Goal: Information Seeking & Learning: Compare options

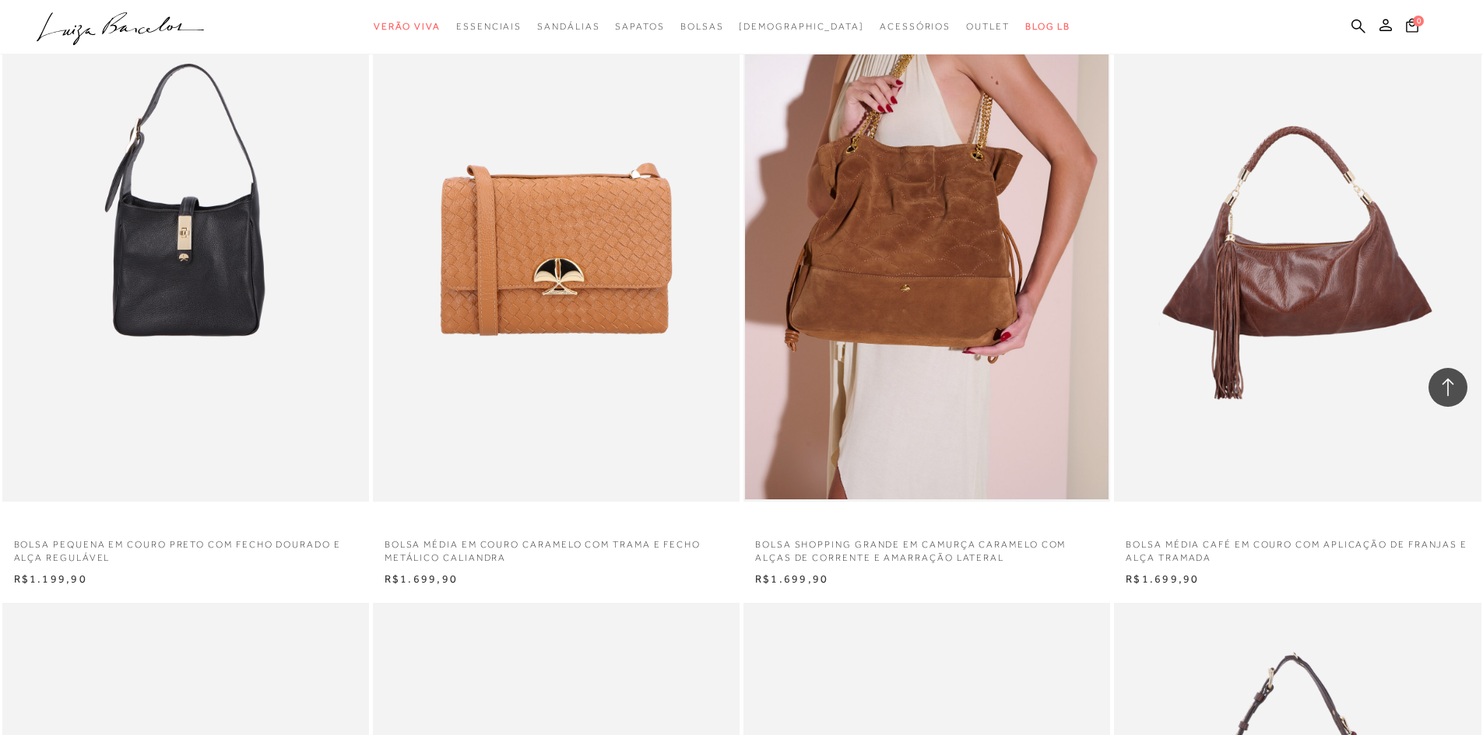
scroll to position [2101, 0]
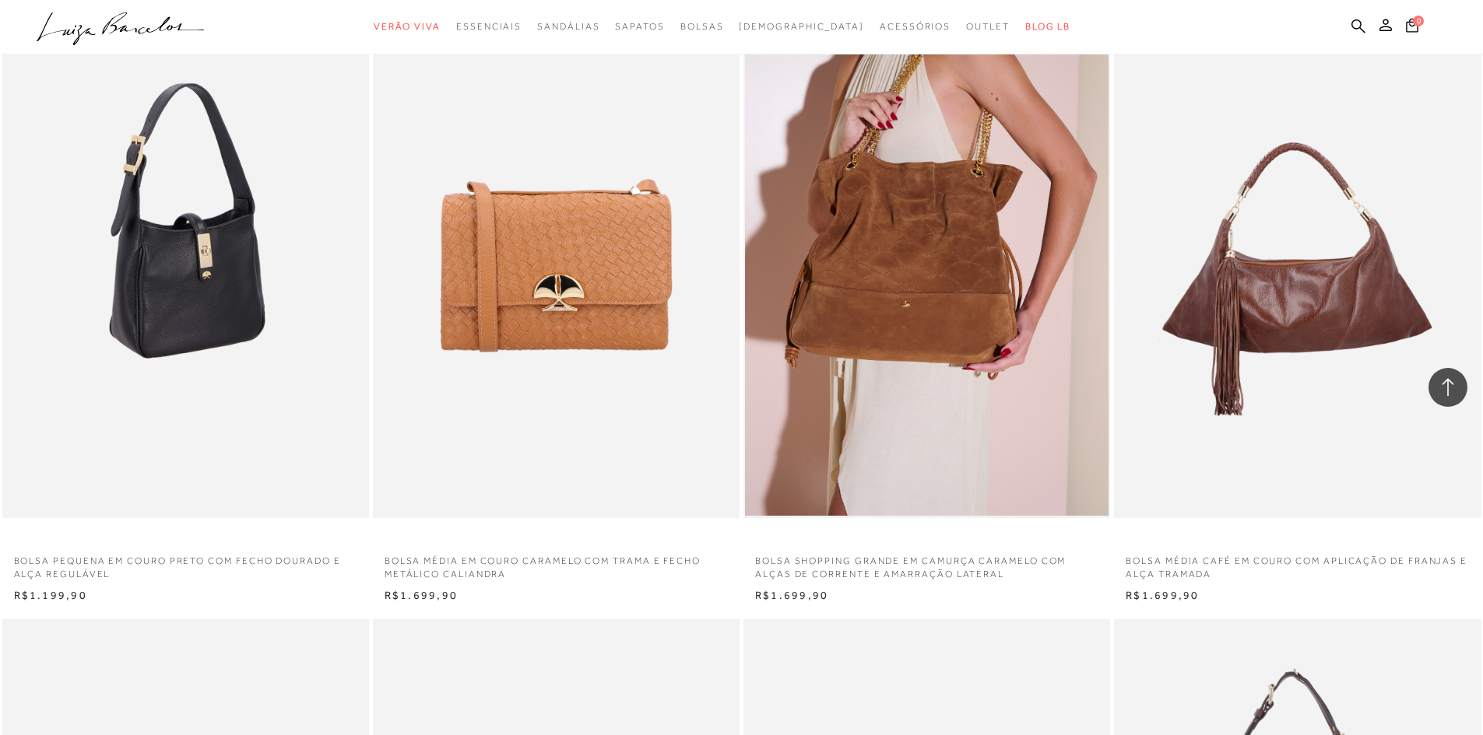
click at [187, 277] on img at bounding box center [186, 243] width 365 height 550
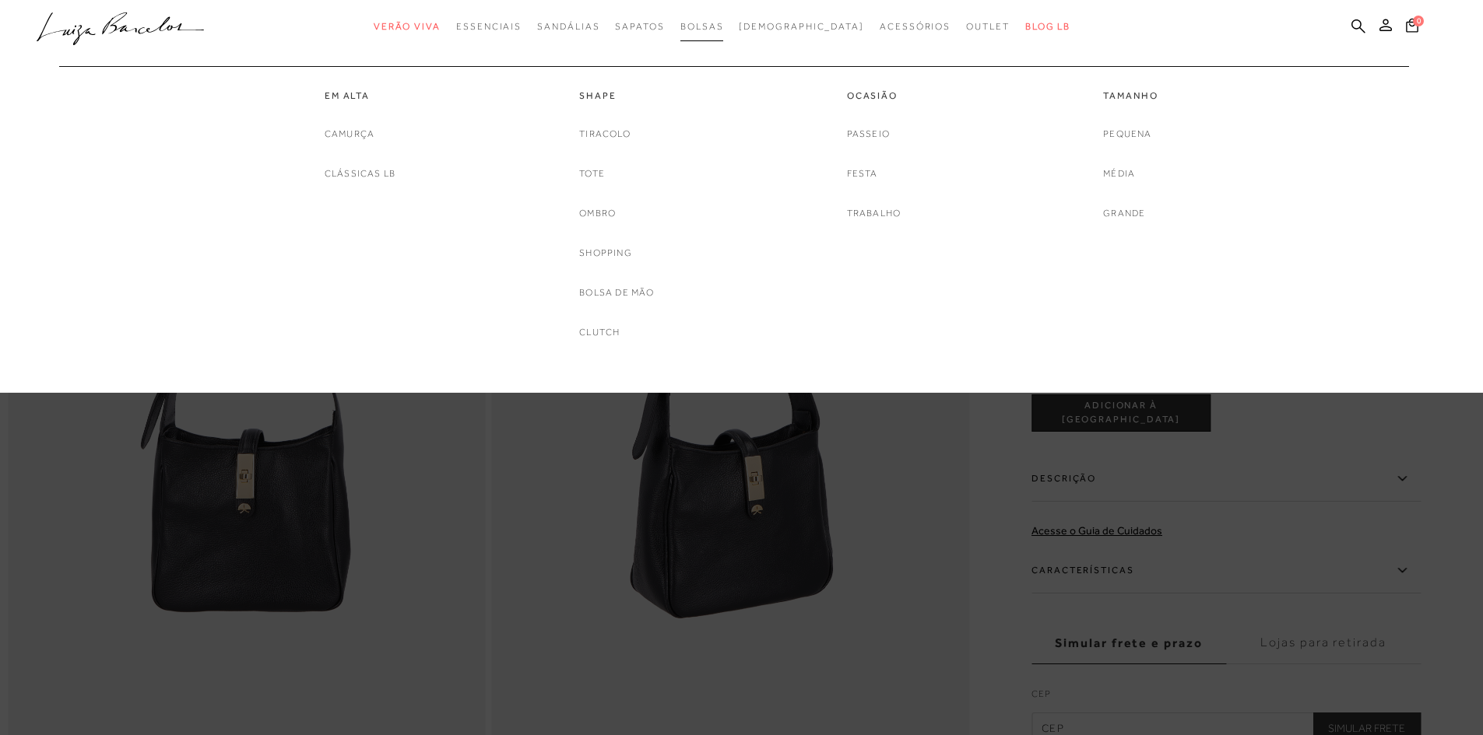
click at [724, 23] on span "Bolsas" at bounding box center [702, 26] width 44 height 11
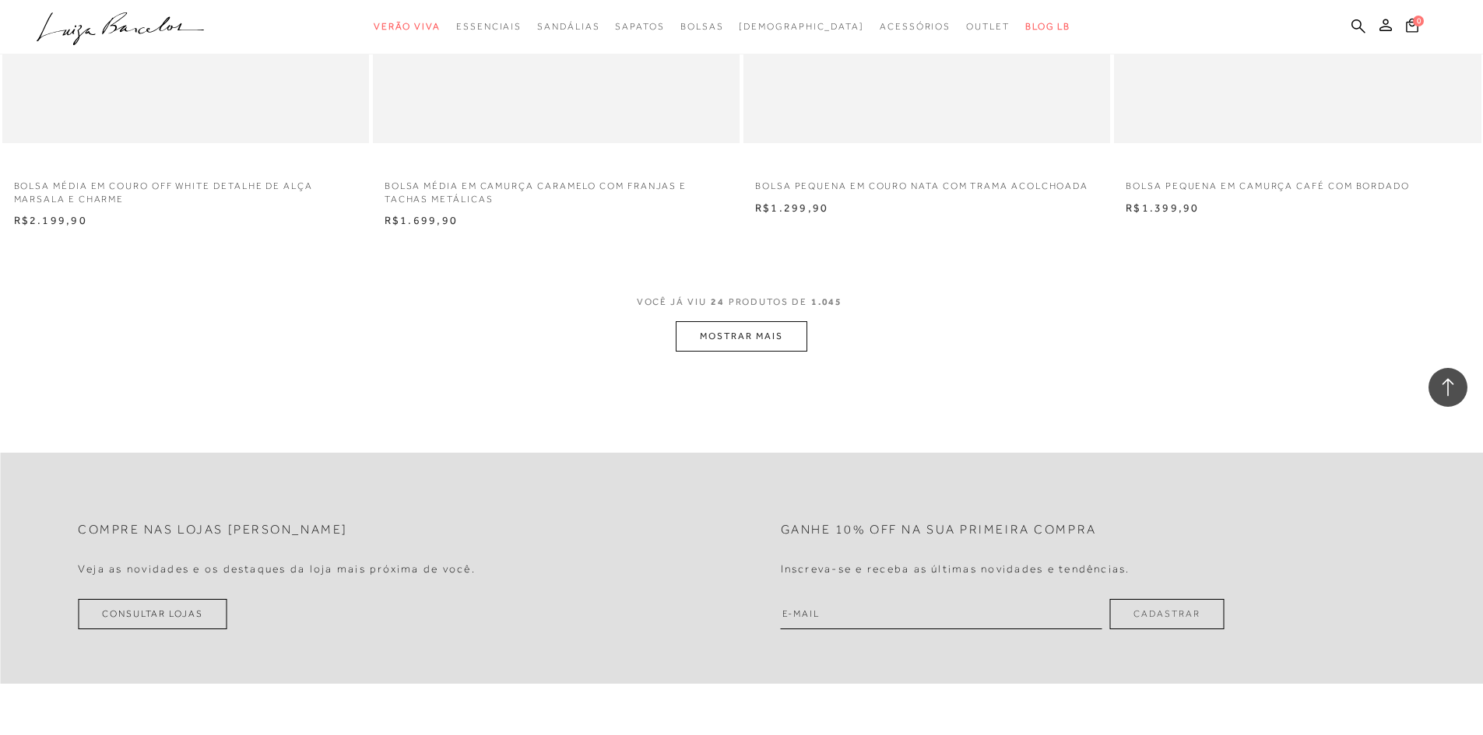
scroll to position [3813, 0]
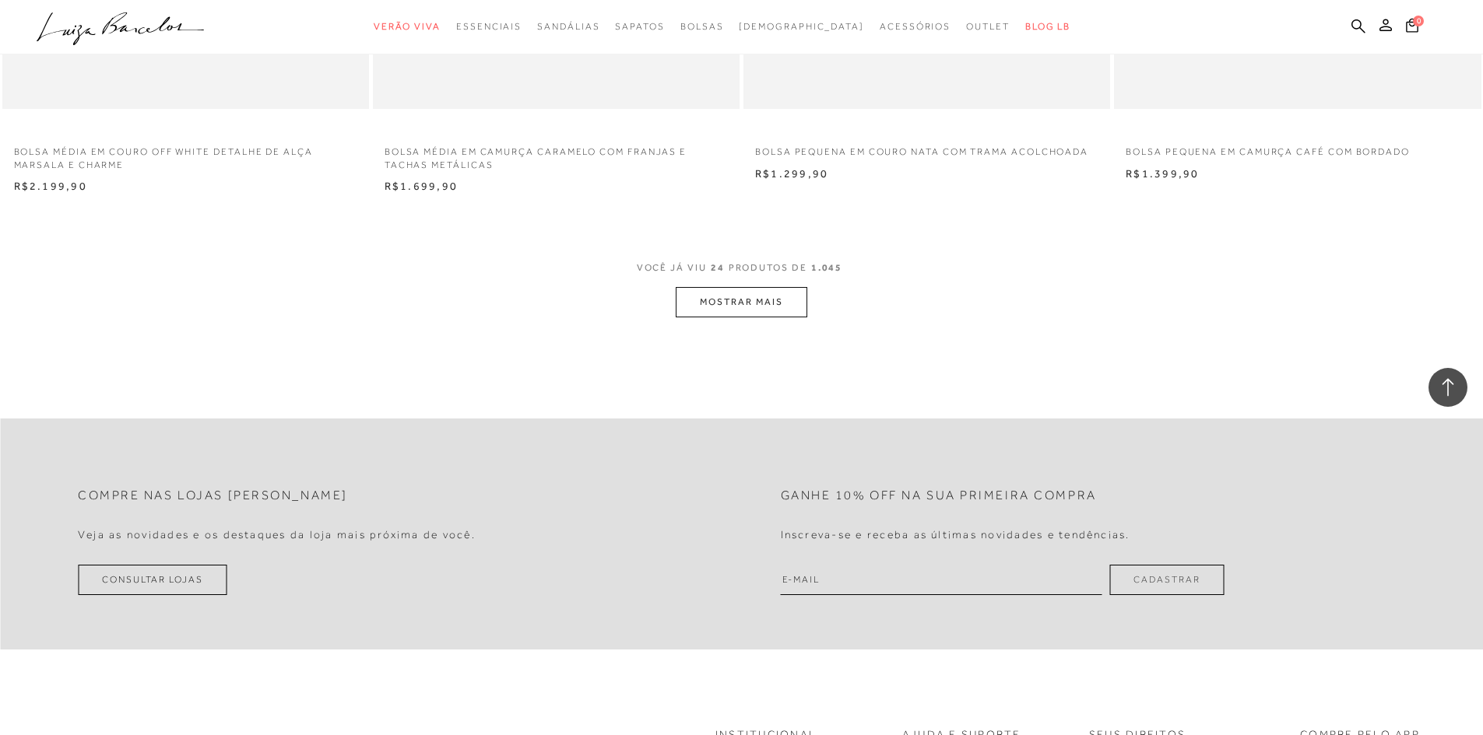
click at [743, 297] on button "MOSTRAR MAIS" at bounding box center [741, 302] width 131 height 30
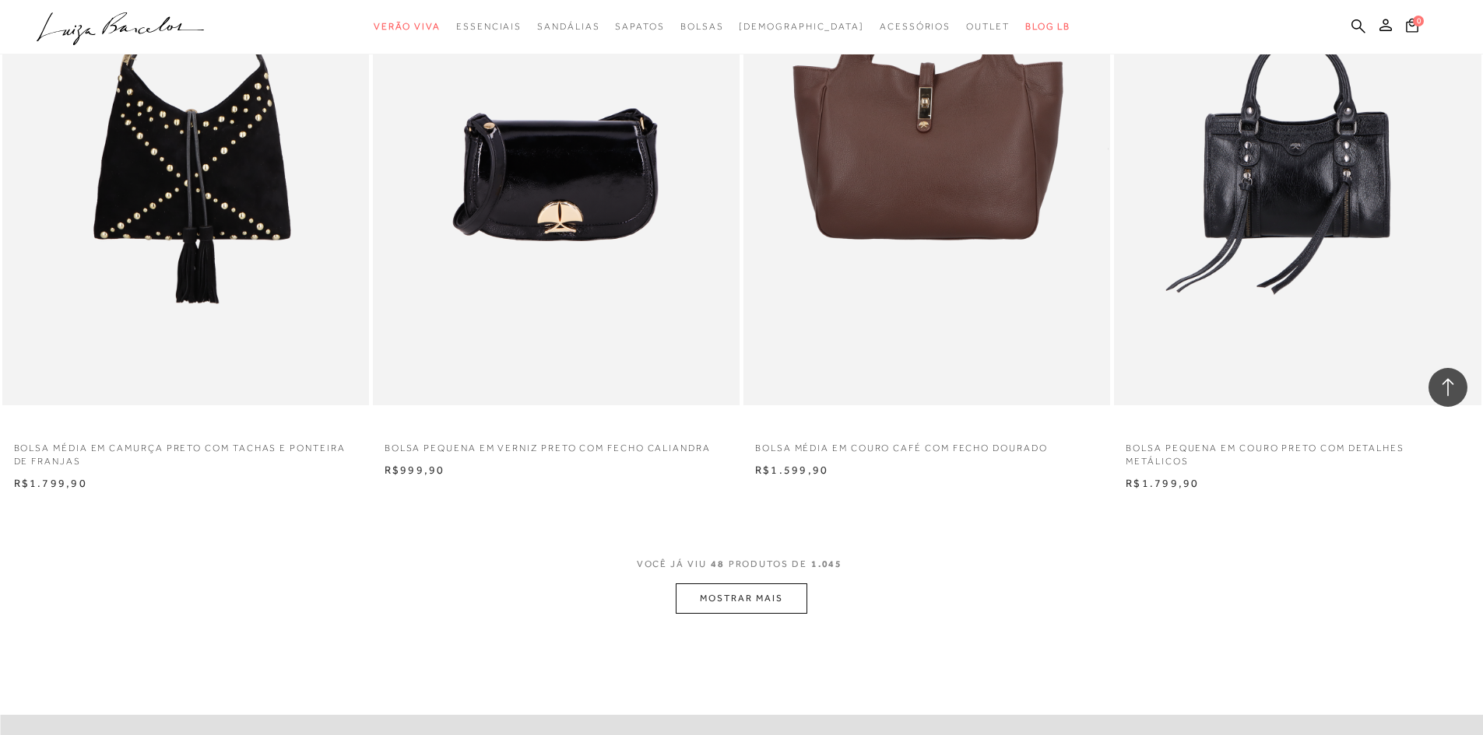
scroll to position [7471, 0]
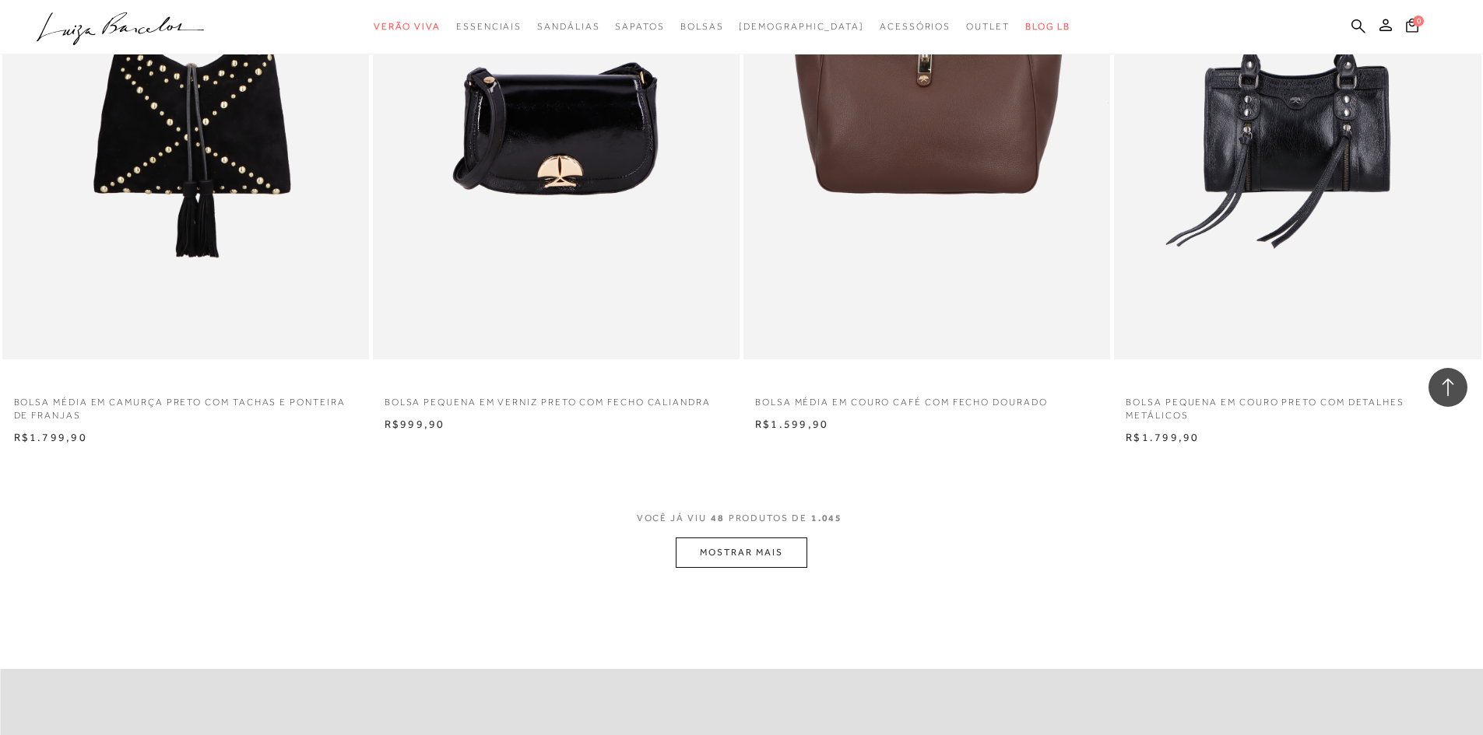
click at [769, 551] on button "MOSTRAR MAIS" at bounding box center [741, 553] width 131 height 30
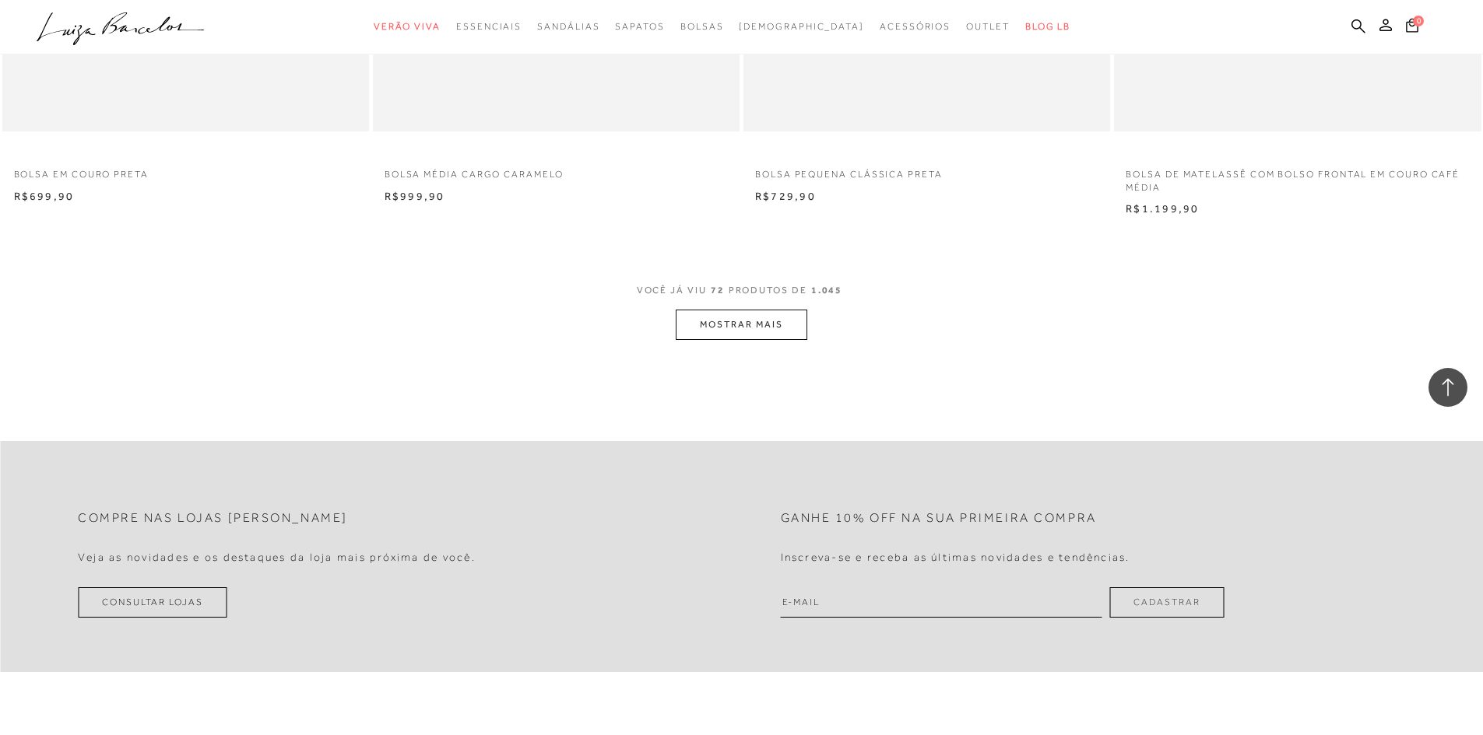
scroll to position [11596, 0]
click at [750, 318] on button "MOSTRAR MAIS" at bounding box center [741, 324] width 131 height 30
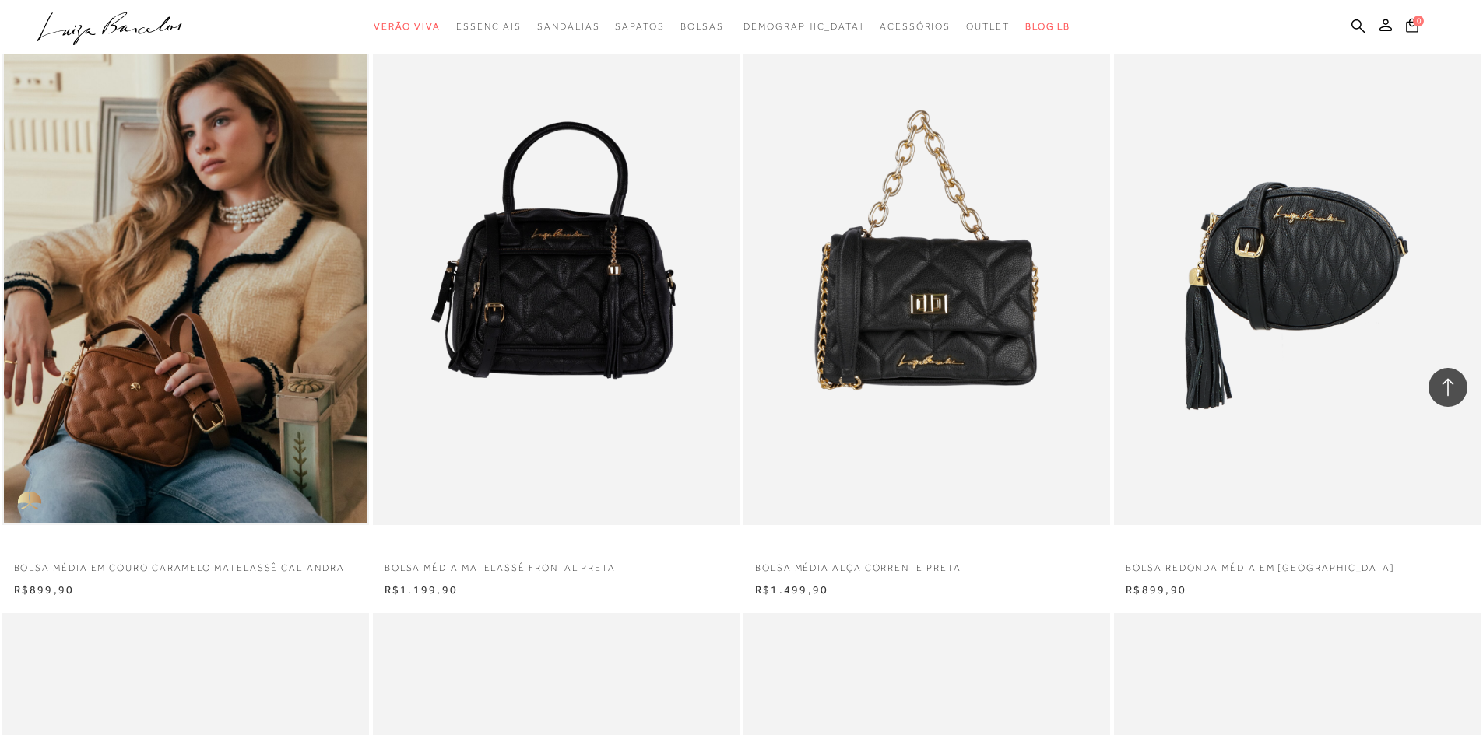
scroll to position [11907, 0]
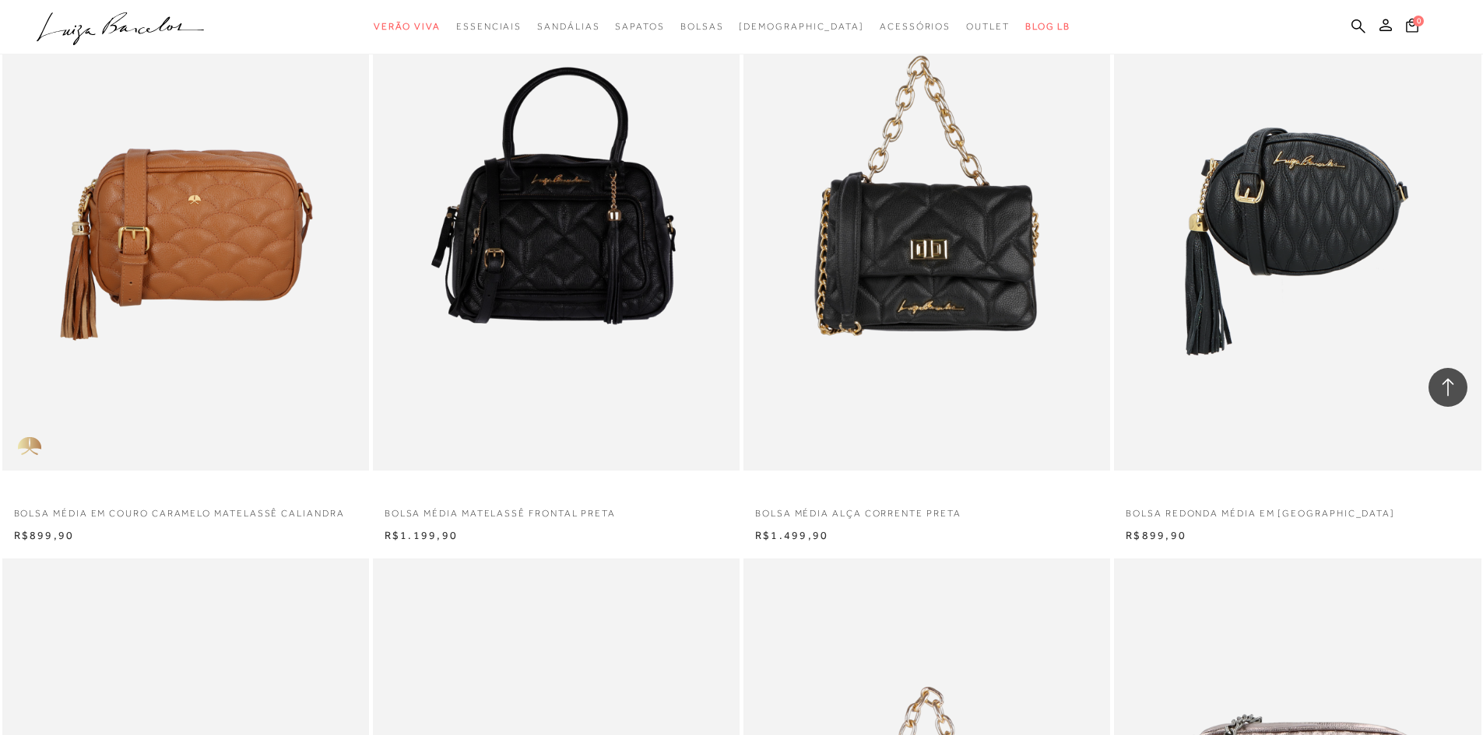
click at [153, 232] on img at bounding box center [186, 196] width 365 height 550
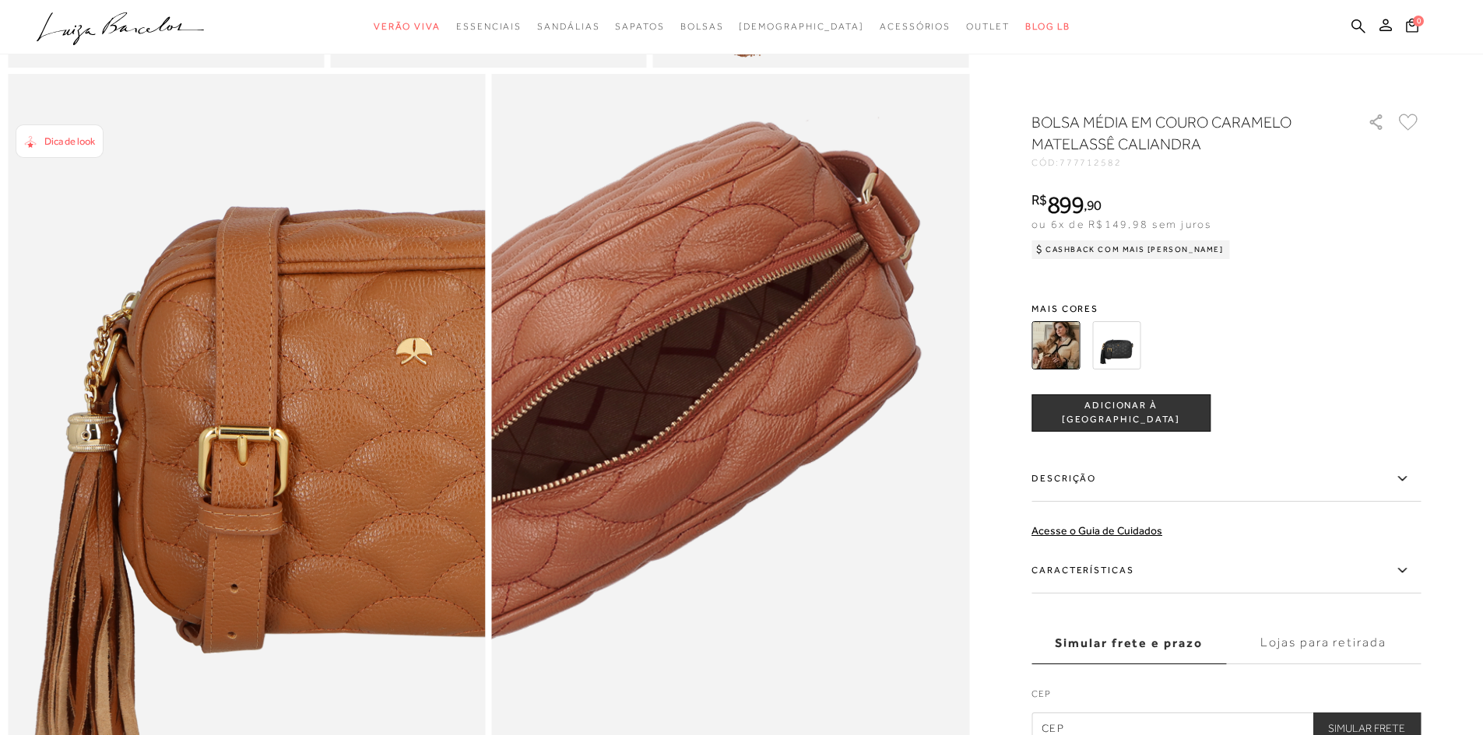
scroll to position [1245, 0]
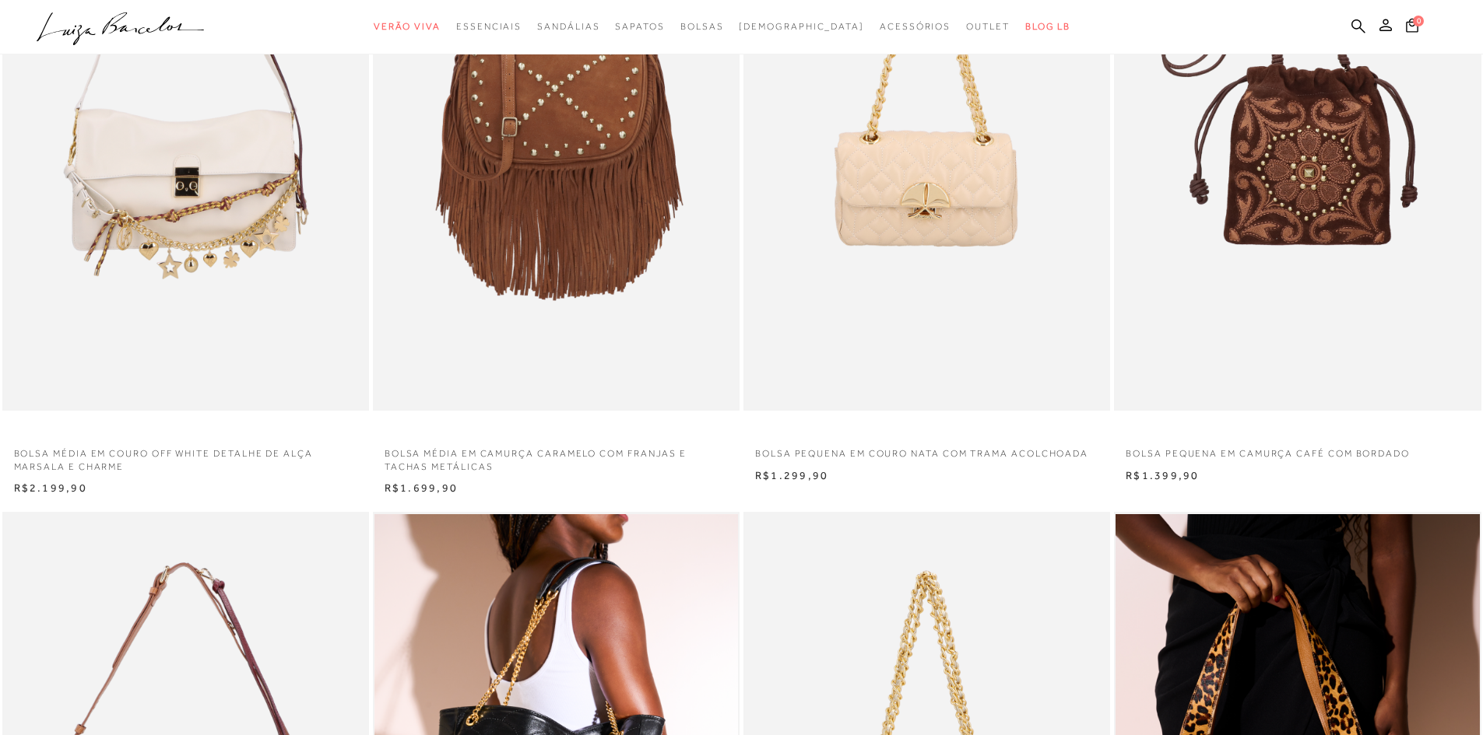
scroll to position [11907, 0]
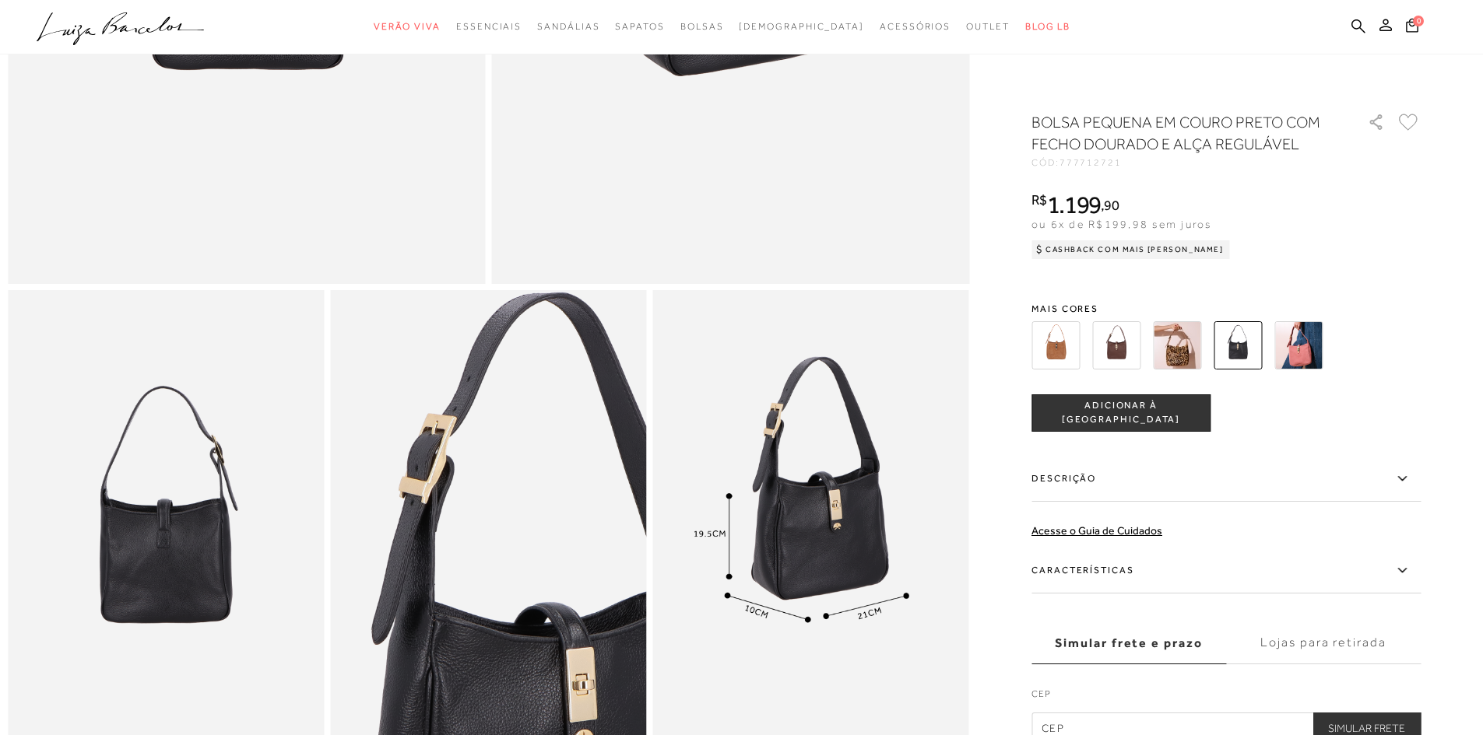
scroll to position [537, 0]
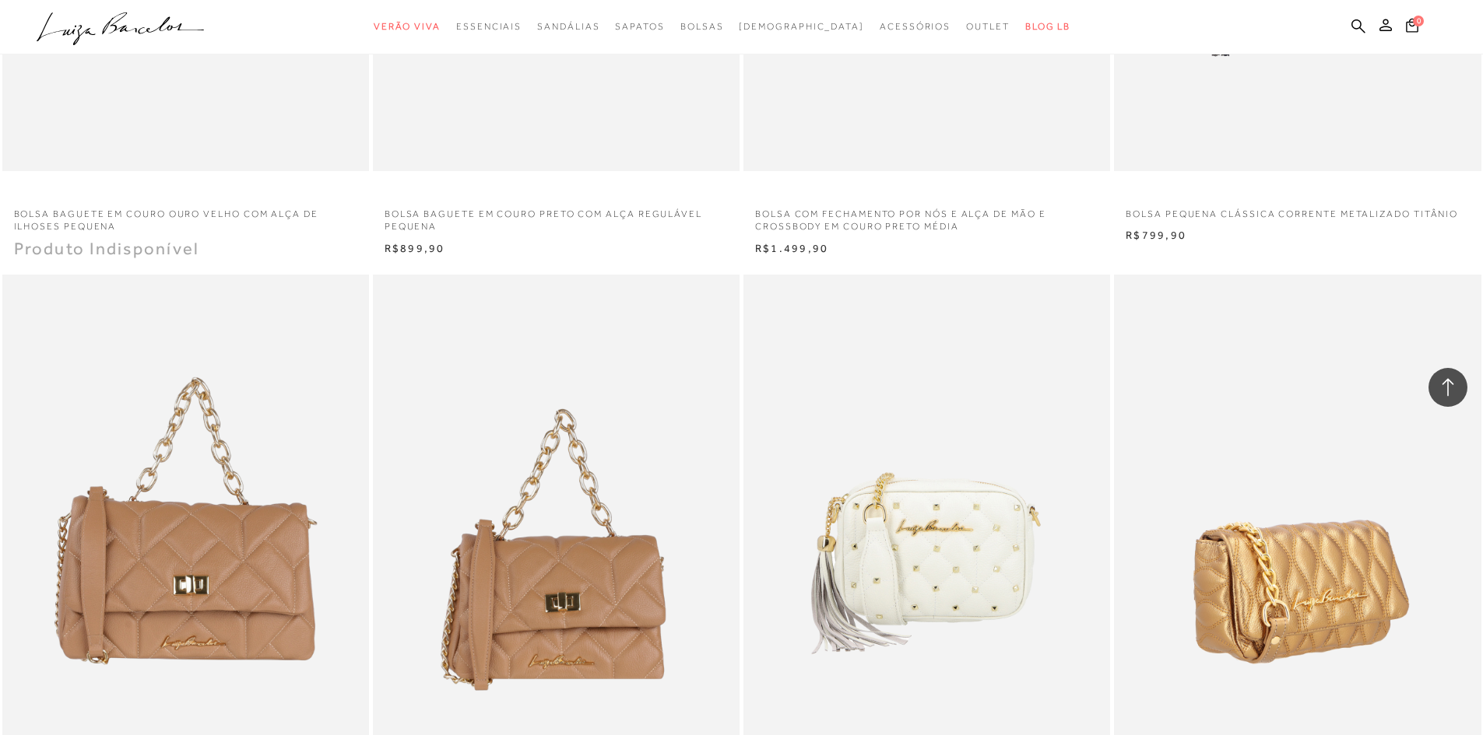
scroll to position [14942, 0]
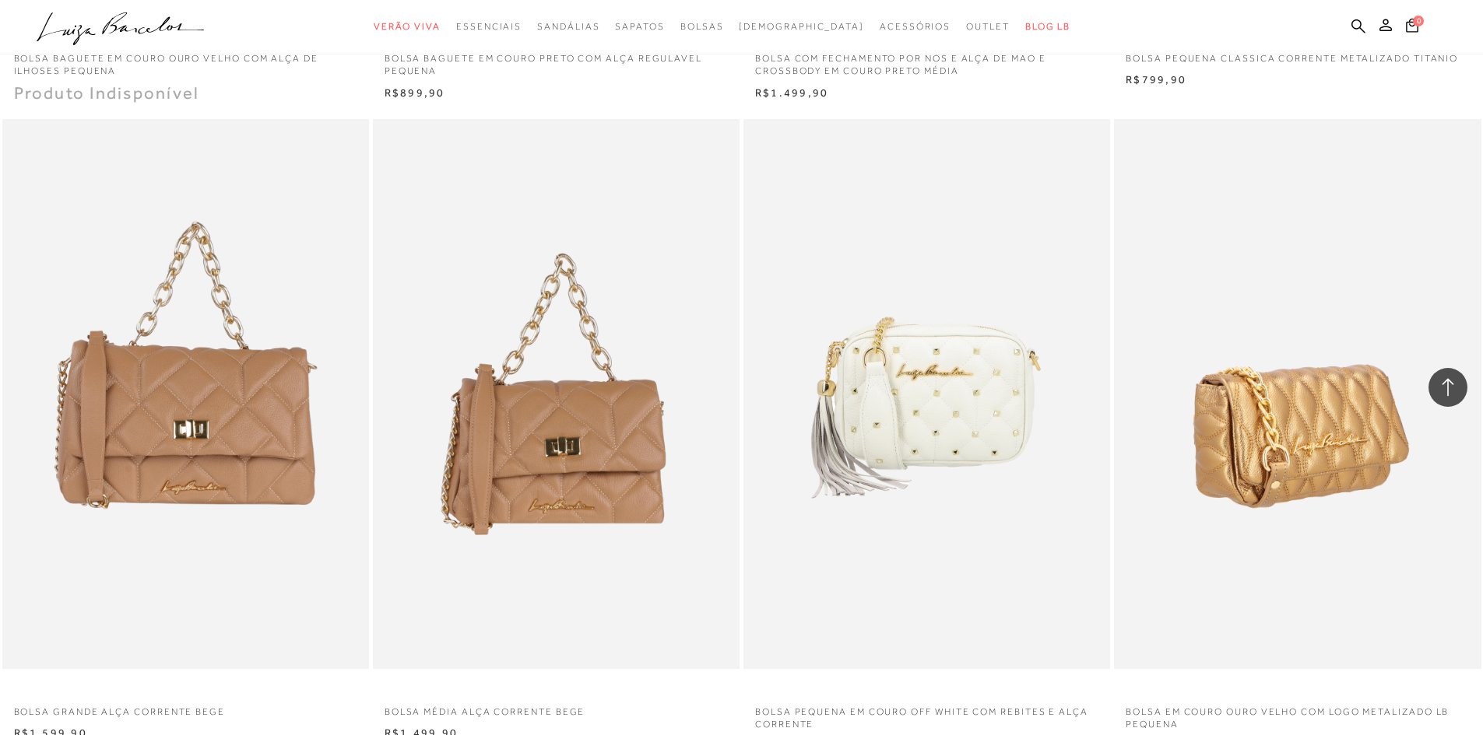
click at [1312, 453] on img at bounding box center [1297, 394] width 365 height 550
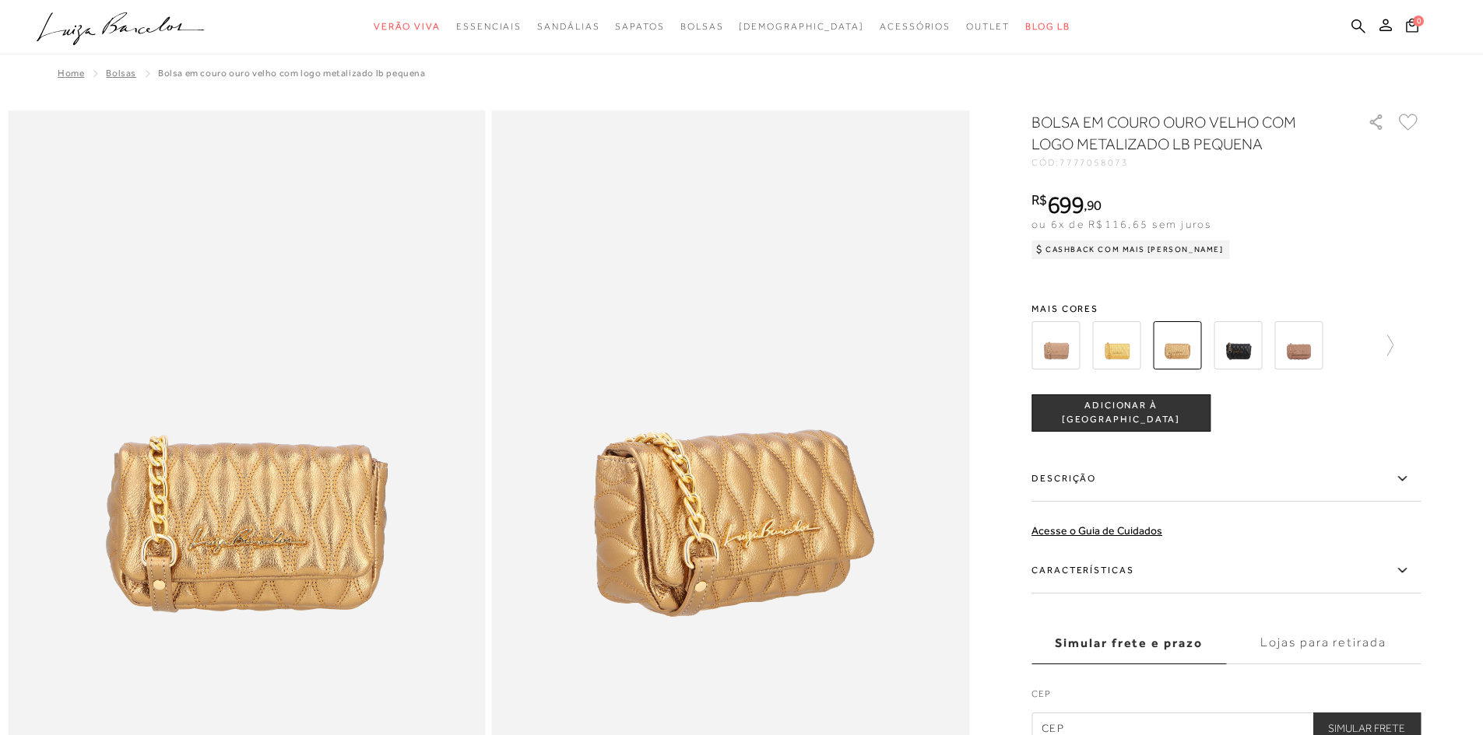
click at [1058, 350] on img at bounding box center [1055, 345] width 48 height 48
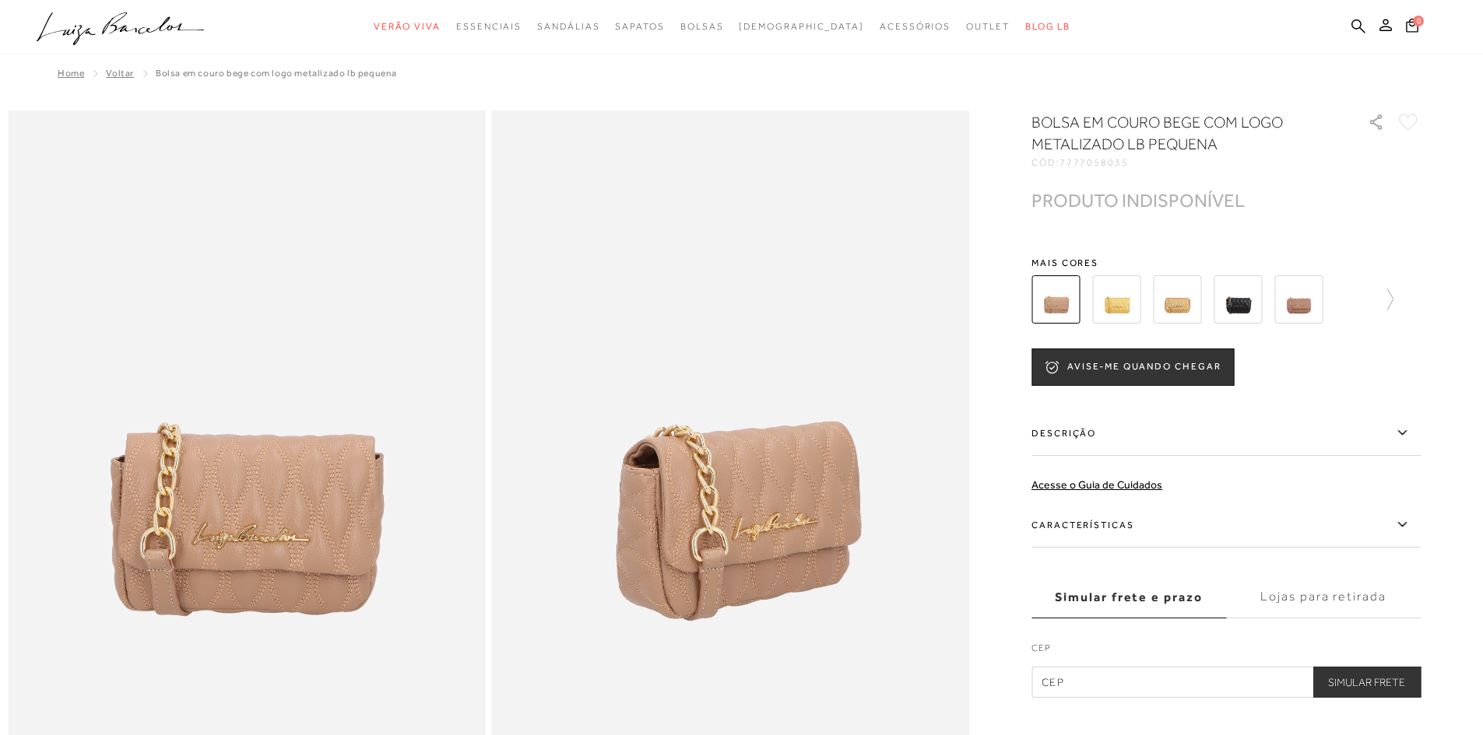
click at [1312, 304] on img at bounding box center [1298, 299] width 48 height 48
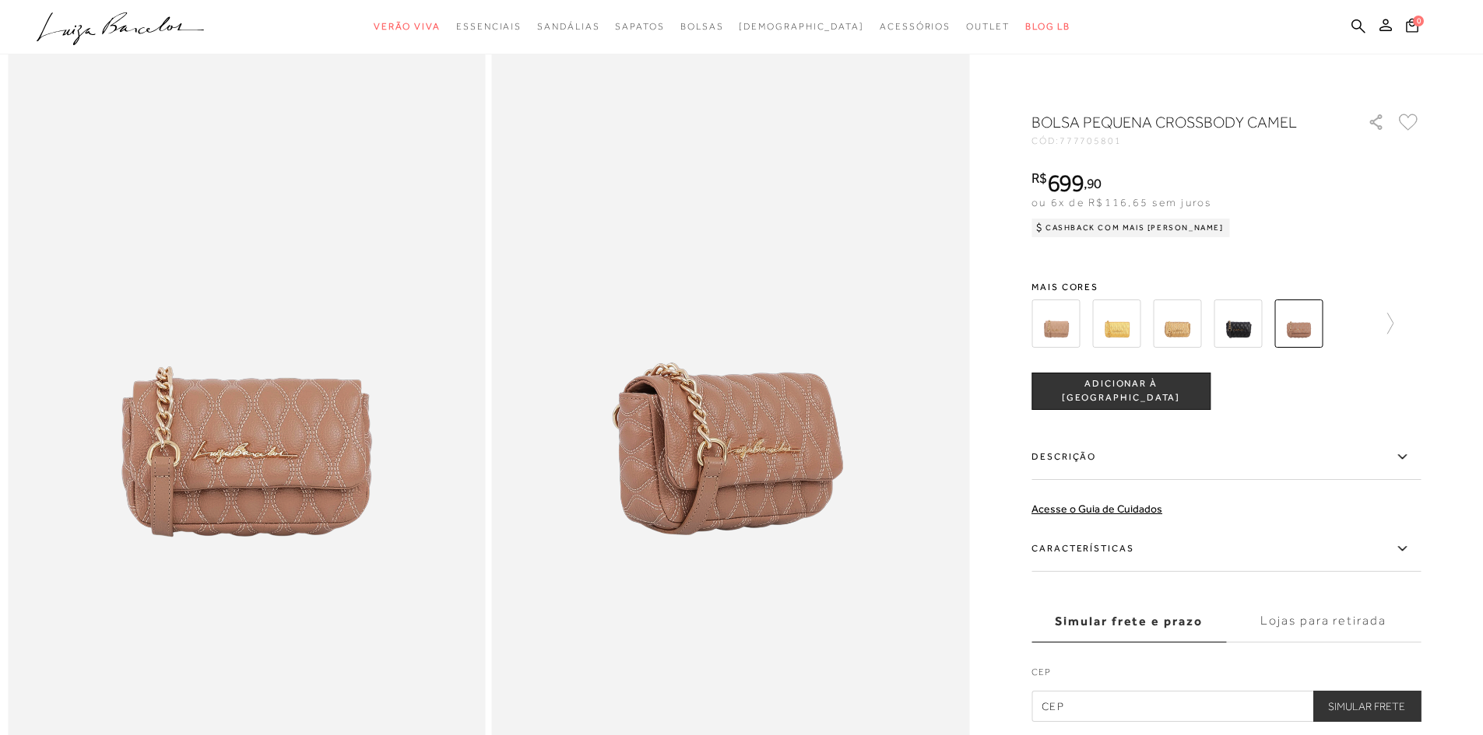
click at [1184, 330] on img at bounding box center [1177, 324] width 48 height 48
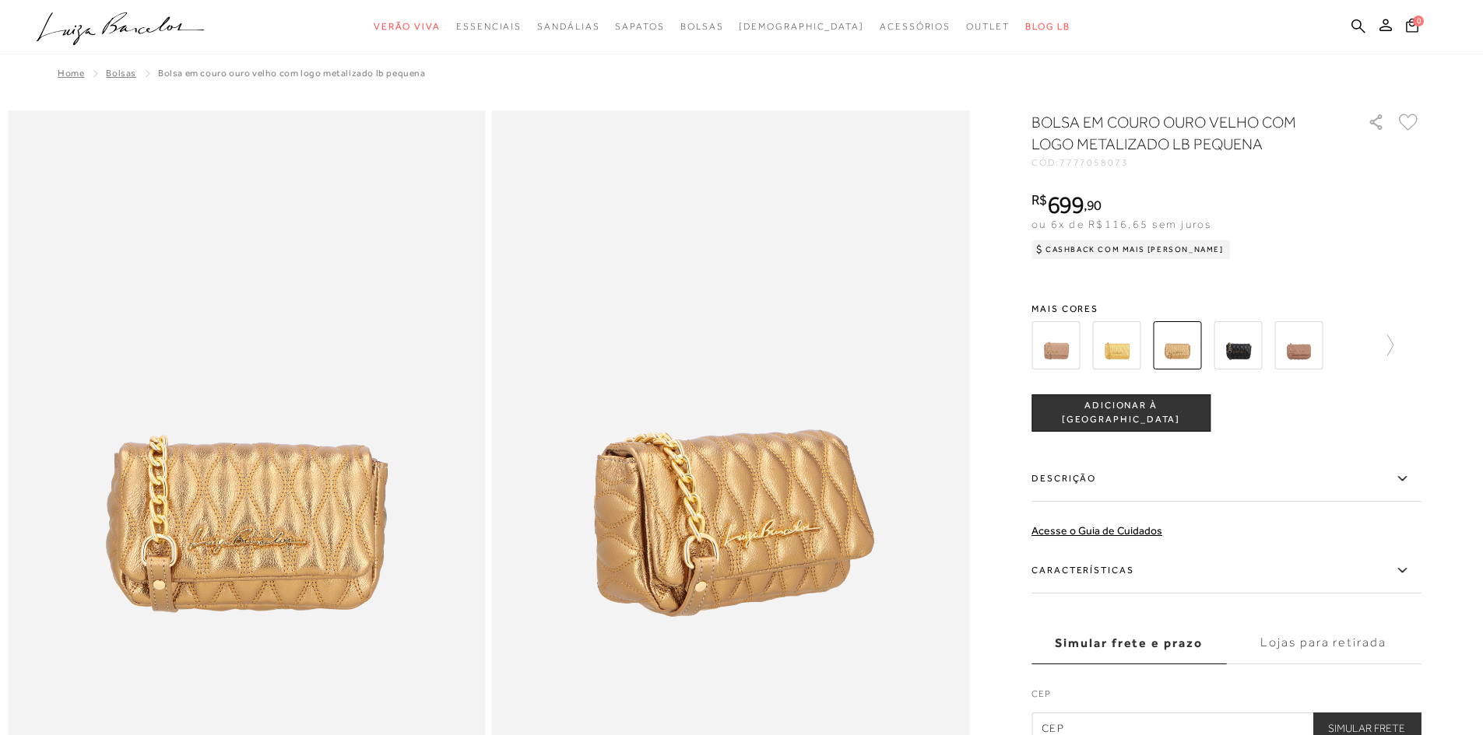
click at [1241, 345] on img at bounding box center [1237, 345] width 48 height 48
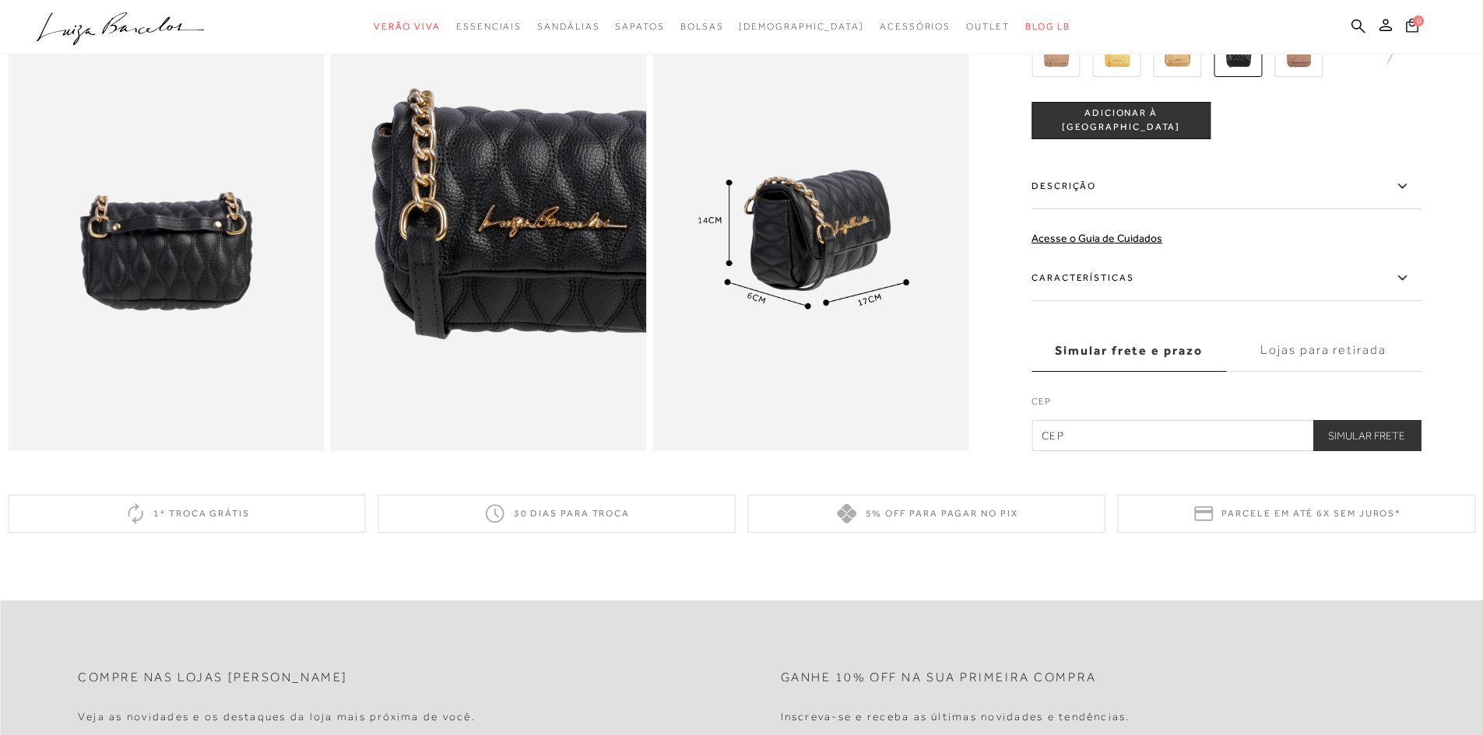
scroll to position [1245, 0]
